Goal: Task Accomplishment & Management: Use online tool/utility

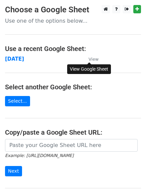
click at [91, 60] on small "View" at bounding box center [93, 59] width 10 height 5
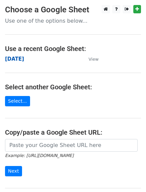
click at [18, 59] on strong "[DATE]" at bounding box center [14, 59] width 19 height 6
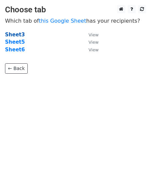
click at [14, 35] on strong "Sheet3" at bounding box center [15, 35] width 20 height 6
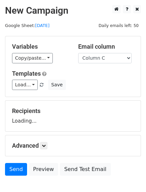
scroll to position [15, 0]
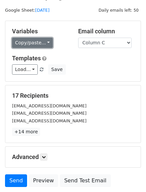
click at [46, 43] on link "Copy/paste..." at bounding box center [32, 43] width 41 height 10
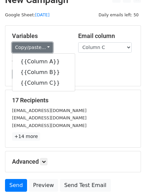
scroll to position [11, 0]
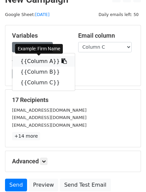
click at [55, 66] on link "{{Column A}}" at bounding box center [43, 61] width 62 height 11
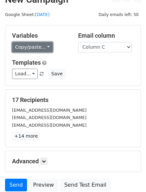
click at [46, 48] on link "Copy/paste..." at bounding box center [32, 47] width 41 height 10
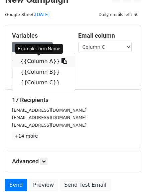
click at [61, 61] on icon at bounding box center [63, 60] width 5 height 5
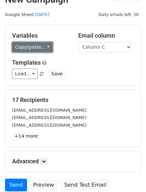
click at [43, 46] on link "Copy/paste..." at bounding box center [32, 47] width 41 height 10
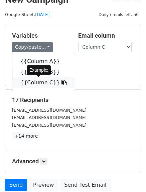
click at [61, 84] on icon at bounding box center [63, 82] width 5 height 5
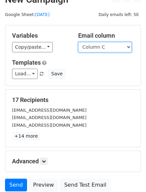
click at [112, 52] on select "Column A Column B Column C" at bounding box center [104, 47] width 53 height 10
click at [78, 42] on select "Column A Column B Column C" at bounding box center [104, 47] width 53 height 10
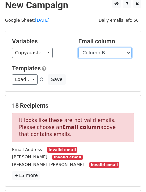
scroll to position [0, 0]
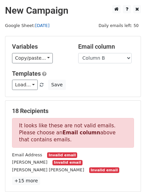
click at [41, 27] on link "[DATE]" at bounding box center [42, 25] width 14 height 5
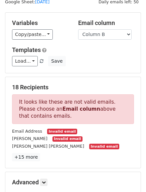
scroll to position [24, 0]
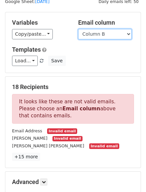
click at [105, 31] on select "Column A Column B Column C" at bounding box center [104, 34] width 53 height 10
click at [78, 29] on select "Column A Column B Column C" at bounding box center [104, 34] width 53 height 10
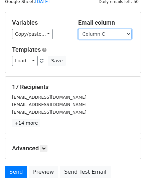
click at [102, 33] on select "Column A Column B Column C" at bounding box center [104, 34] width 53 height 10
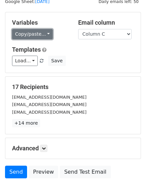
click at [40, 32] on link "Copy/paste..." at bounding box center [32, 34] width 41 height 10
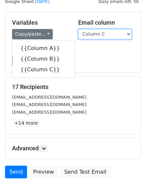
click at [96, 37] on select "Column A Column B Column C" at bounding box center [104, 34] width 53 height 10
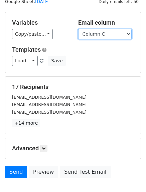
select select "Column B"
click at [78, 29] on select "Column A Column B Column C" at bounding box center [104, 34] width 53 height 10
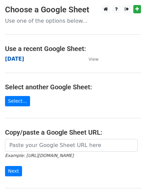
click at [13, 61] on strong "[DATE]" at bounding box center [14, 59] width 19 height 6
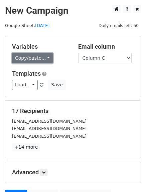
click at [45, 57] on link "Copy/paste..." at bounding box center [32, 58] width 41 height 10
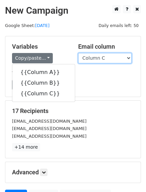
click at [117, 58] on select "Column A Column B Column C" at bounding box center [104, 58] width 53 height 10
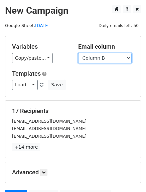
click at [78, 53] on select "Column A Column B Column C" at bounding box center [104, 58] width 53 height 10
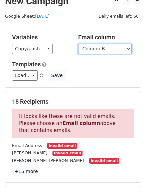
scroll to position [10, 0]
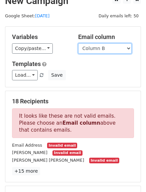
click at [97, 46] on select "Column A Column B Column C" at bounding box center [104, 48] width 53 height 10
select select "Column C"
click at [78, 43] on select "Column A Column B Column C" at bounding box center [104, 48] width 53 height 10
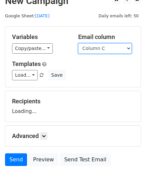
scroll to position [18, 0]
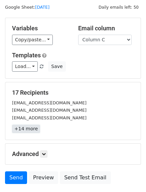
click at [26, 130] on link "+14 more" at bounding box center [26, 129] width 28 height 8
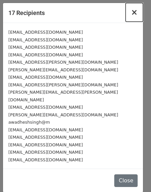
click at [134, 12] on span "×" at bounding box center [134, 12] width 7 height 9
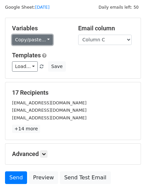
click at [45, 38] on link "Copy/paste..." at bounding box center [32, 40] width 41 height 10
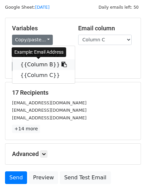
click at [61, 63] on icon at bounding box center [63, 64] width 5 height 5
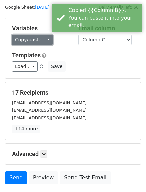
click at [44, 37] on link "Copy/paste..." at bounding box center [32, 40] width 41 height 10
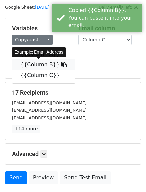
click at [61, 66] on icon at bounding box center [63, 64] width 5 height 5
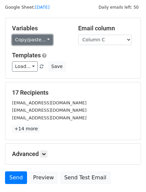
click at [43, 38] on link "Copy/paste..." at bounding box center [32, 40] width 41 height 10
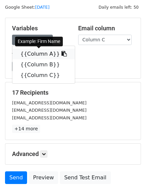
click at [55, 58] on link "{{Column A}}" at bounding box center [43, 54] width 62 height 11
